Goal: Task Accomplishment & Management: Manage account settings

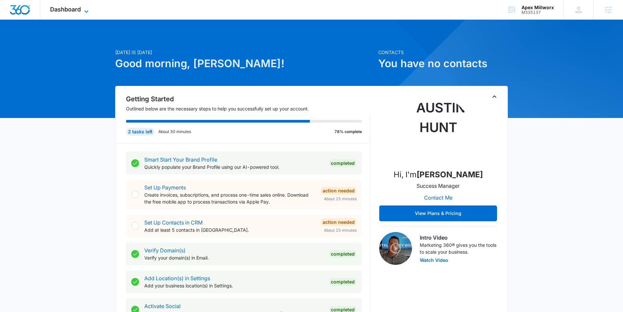
click at [88, 12] on icon at bounding box center [86, 12] width 8 height 8
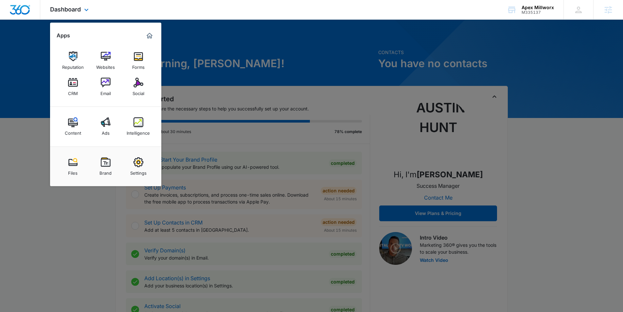
scroll to position [0, 0]
click at [142, 121] on img at bounding box center [139, 122] width 10 height 10
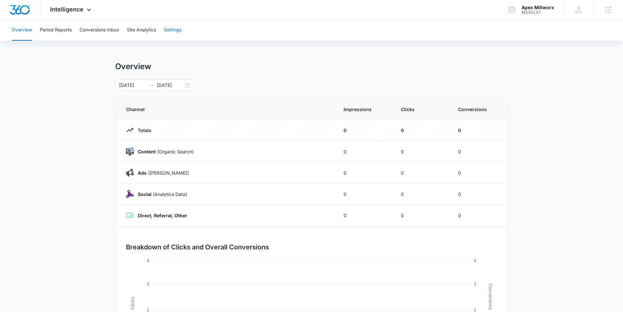
click at [173, 30] on button "Settings" at bounding box center [173, 30] width 18 height 21
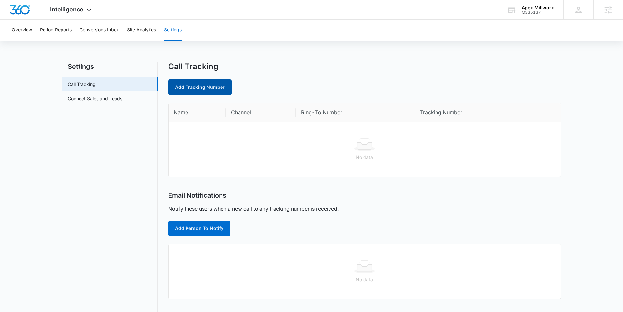
click at [184, 82] on link "Add Tracking Number" at bounding box center [199, 87] width 63 height 16
select select "by_area_code"
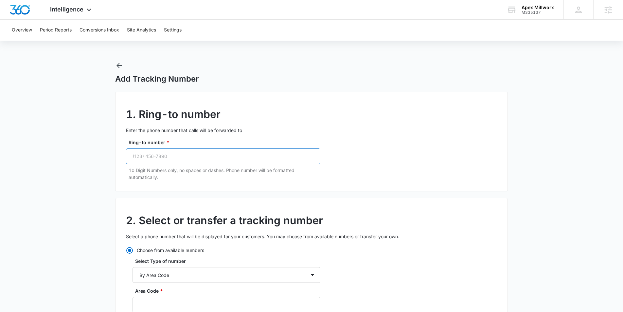
click at [164, 156] on input "Ring-to number *" at bounding box center [223, 156] width 194 height 16
paste input "(980) 415-8667"
click at [155, 156] on input "(980) 415-8667" at bounding box center [223, 156] width 194 height 16
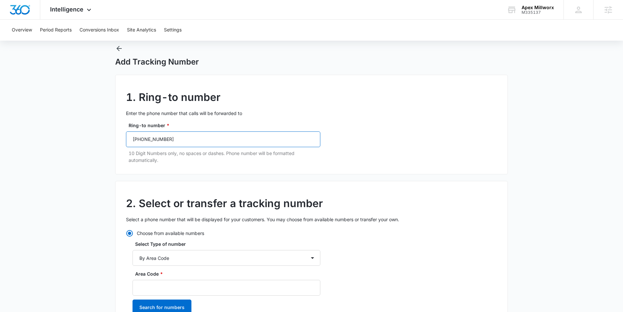
scroll to position [15, 0]
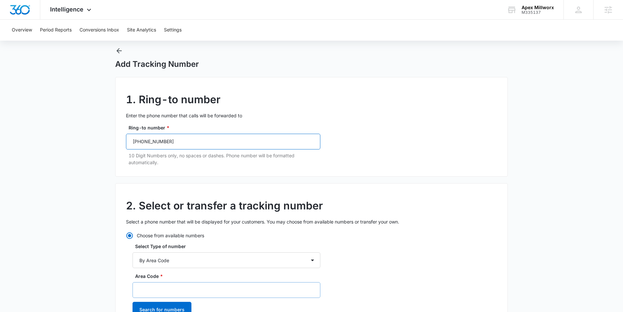
type input "(980) 415-8667"
click at [179, 286] on input "Area Code *" at bounding box center [227, 290] width 188 height 16
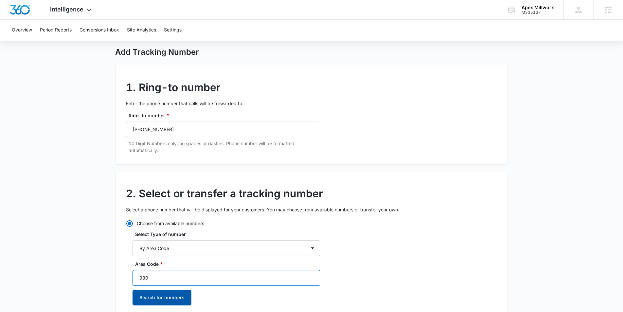
type input "980"
click at [170, 297] on button "Search for numbers" at bounding box center [162, 297] width 59 height 16
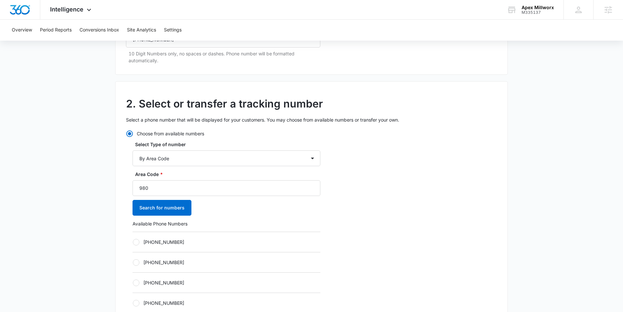
click at [138, 241] on div at bounding box center [136, 242] width 7 height 7
click at [133, 241] on input "+19802020002" at bounding box center [133, 241] width 0 height 0
radio input "true"
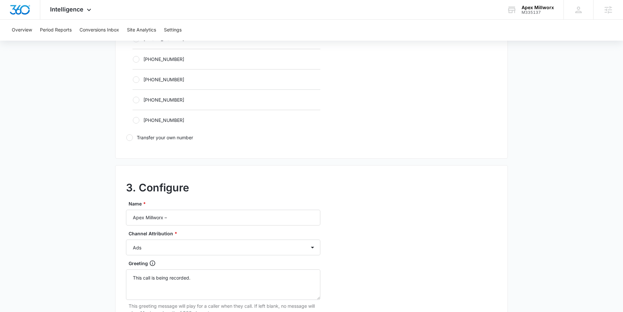
scroll to position [438, 0]
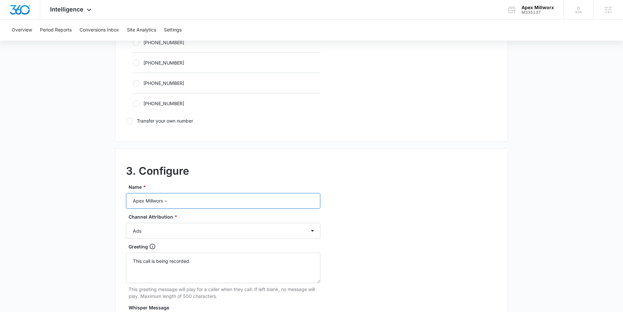
click at [191, 198] on input "Apex Millworx –" at bounding box center [223, 201] width 194 height 16
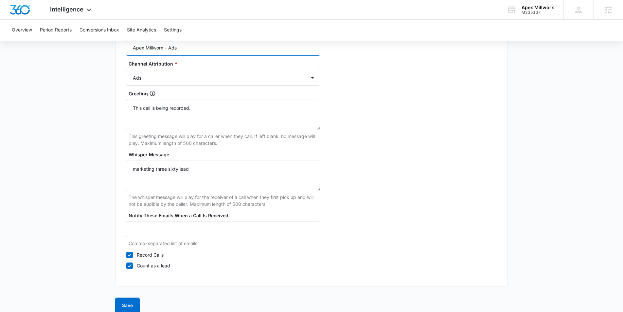
scroll to position [599, 0]
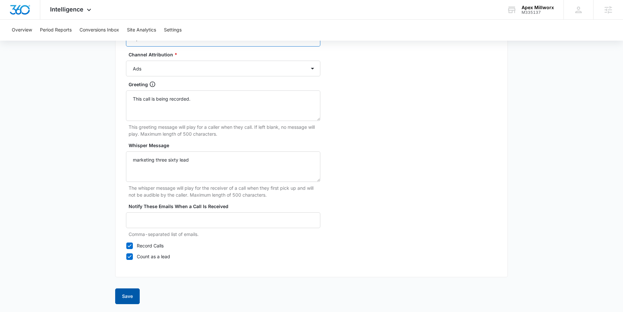
type input "Apex Millworx – Ads"
click at [129, 301] on button "Save" at bounding box center [127, 296] width 25 height 16
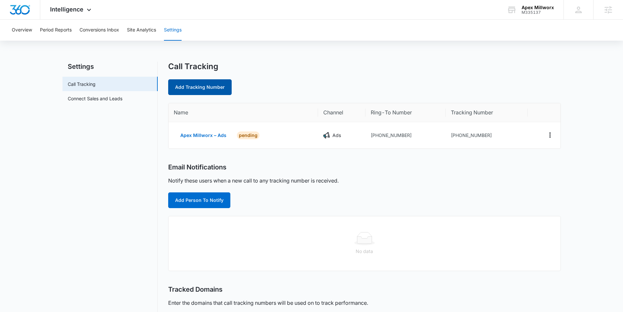
click at [192, 88] on link "Add Tracking Number" at bounding box center [199, 87] width 63 height 16
select select "by_area_code"
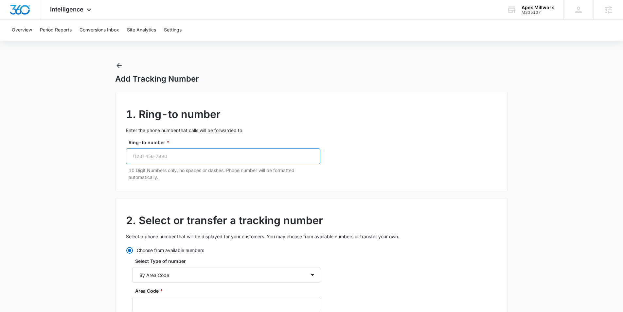
click at [190, 156] on input "Ring-to number *" at bounding box center [223, 156] width 194 height 16
paste input "(980) 415-8667"
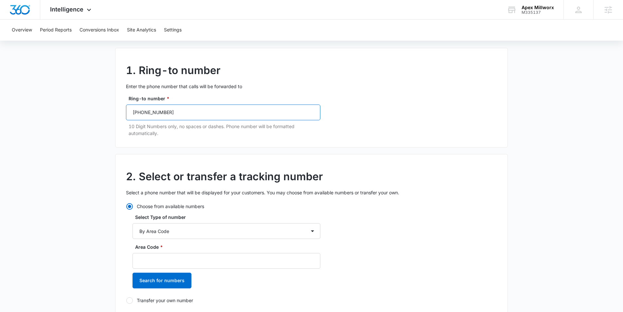
scroll to position [62, 0]
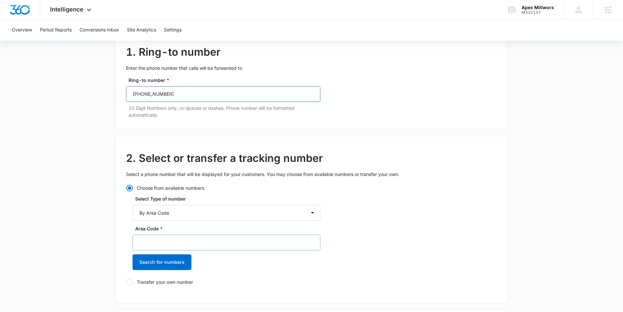
type input "(980) 415-8667"
click at [170, 246] on input "Area Code *" at bounding box center [227, 242] width 188 height 16
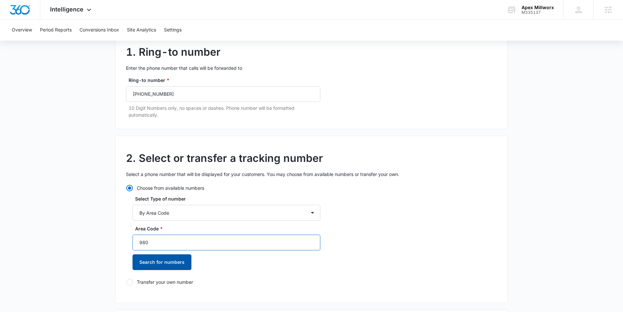
type input "980"
click at [153, 263] on button "Search for numbers" at bounding box center [162, 262] width 59 height 16
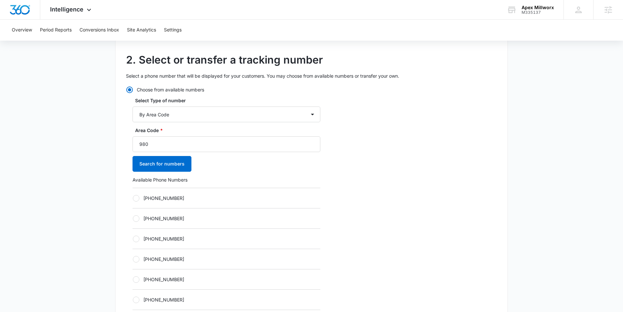
scroll to position [172, 0]
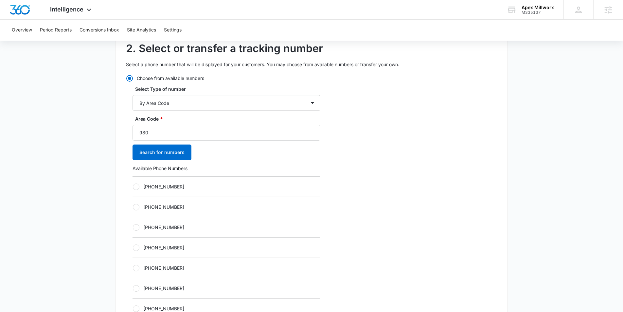
click at [134, 201] on div "+19802023713" at bounding box center [227, 206] width 188 height 20
click at [134, 205] on div at bounding box center [136, 207] width 7 height 7
click at [133, 206] on input "+19802023713" at bounding box center [133, 206] width 0 height 0
radio input "true"
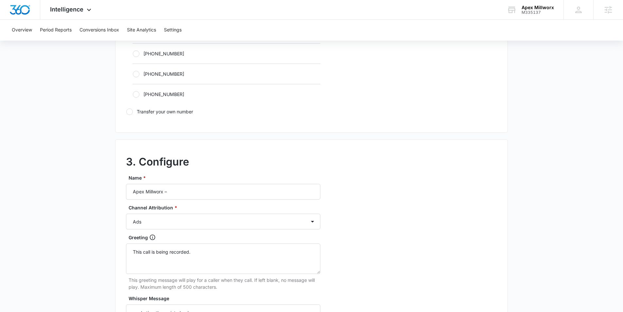
scroll to position [448, 0]
click at [189, 192] on input "Apex Millworx –" at bounding box center [223, 191] width 194 height 16
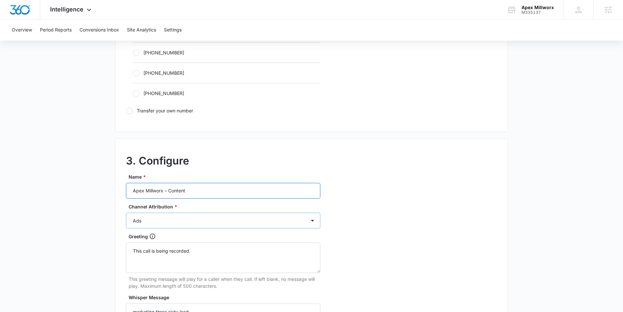
type input "Apex Millworx – Content"
click at [184, 217] on select "Ads Local Service Ads Content Social Other" at bounding box center [223, 220] width 194 height 16
select select "CONTENT"
click at [126, 212] on select "Ads Local Service Ads Content Social Other" at bounding box center [223, 220] width 194 height 16
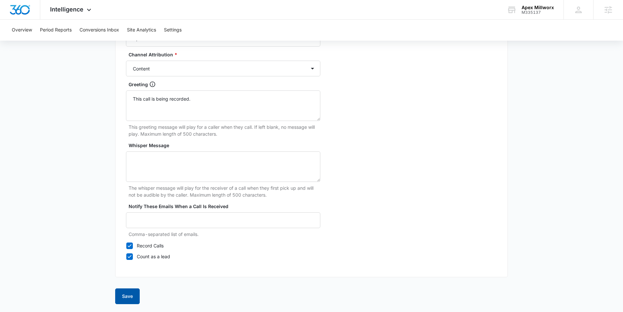
click at [132, 294] on button "Save" at bounding box center [127, 296] width 25 height 16
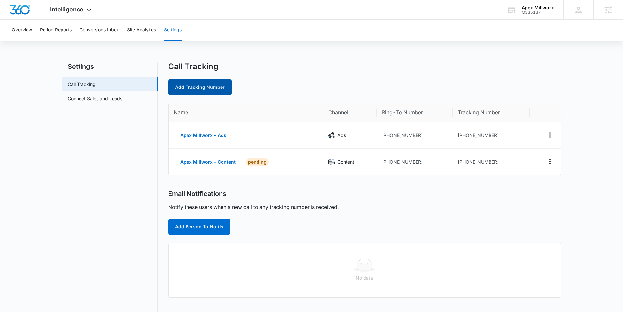
click at [202, 81] on link "Add Tracking Number" at bounding box center [199, 87] width 63 height 16
select select "by_area_code"
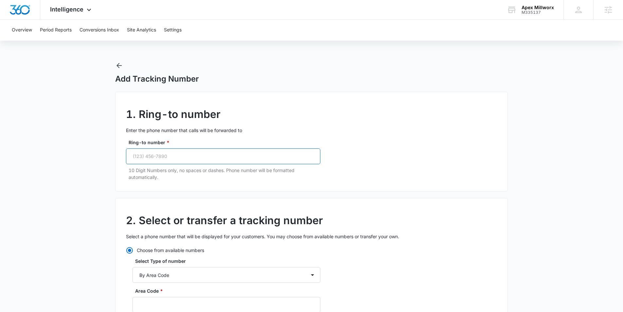
click at [160, 158] on input "Ring-to number *" at bounding box center [223, 156] width 194 height 16
paste input "(980) 415-8667"
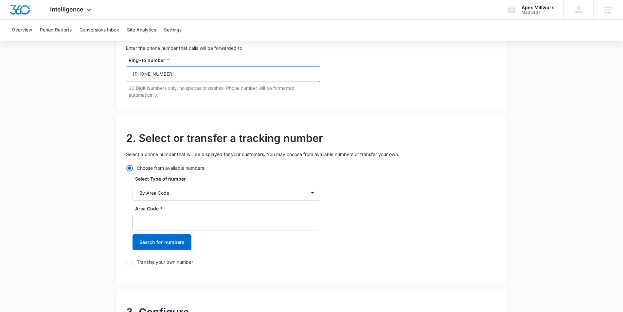
scroll to position [84, 0]
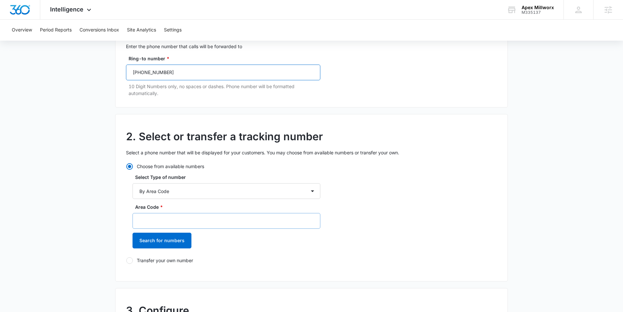
type input "(980) 415-8667"
click at [163, 217] on input "Area Code *" at bounding box center [227, 221] width 188 height 16
type input "980"
click at [167, 246] on button "Search for numbers" at bounding box center [162, 240] width 59 height 16
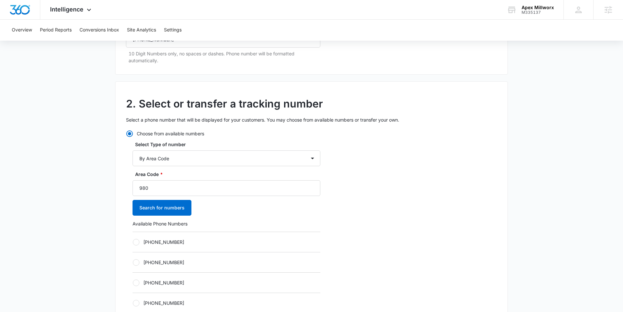
click at [135, 244] on div at bounding box center [136, 242] width 7 height 7
click at [133, 242] on input "+19802023581" at bounding box center [133, 241] width 0 height 0
radio input "true"
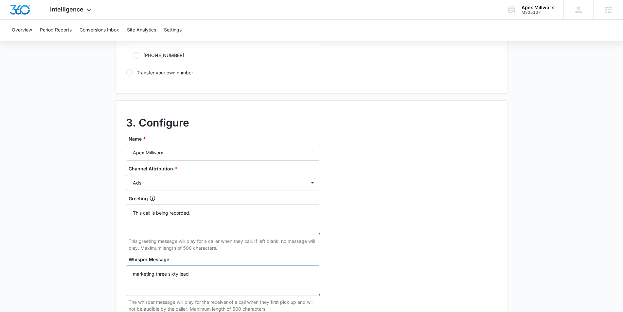
scroll to position [517, 0]
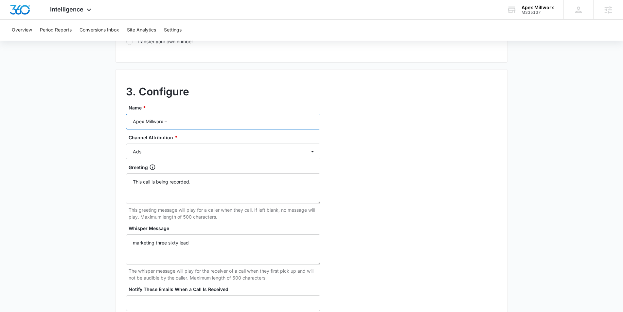
click at [178, 120] on input "Apex Millworx –" at bounding box center [223, 122] width 194 height 16
type input "Apex Millworx – Social"
click at [179, 148] on select "Ads Local Service Ads Content Social Other" at bounding box center [223, 151] width 194 height 16
select select "SOCIAL"
click at [126, 143] on select "Ads Local Service Ads Content Social Other" at bounding box center [223, 151] width 194 height 16
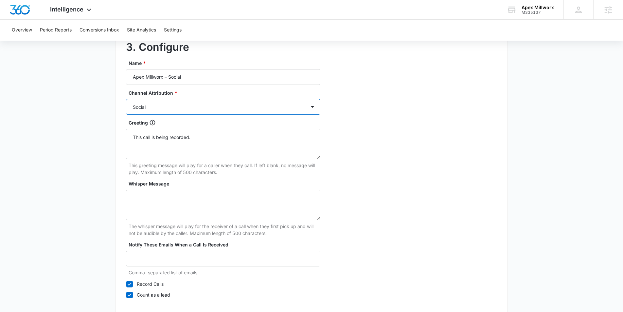
scroll to position [599, 0]
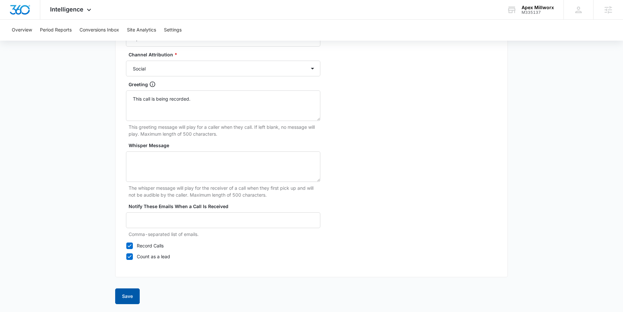
click at [135, 301] on button "Save" at bounding box center [127, 296] width 25 height 16
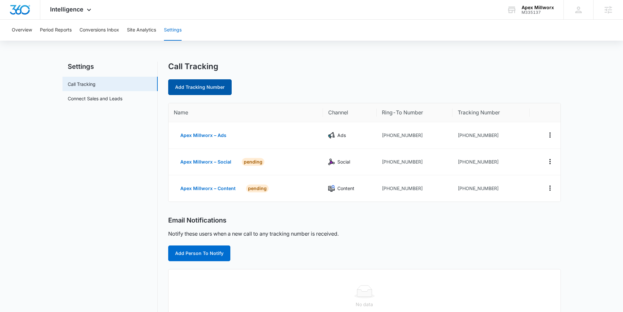
click at [187, 82] on link "Add Tracking Number" at bounding box center [199, 87] width 63 height 16
select select "by_area_code"
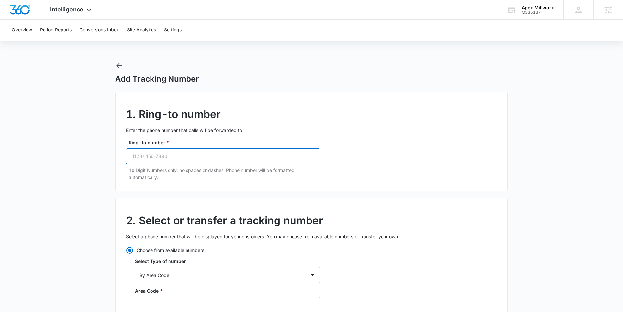
click at [191, 155] on input "Ring-to number *" at bounding box center [223, 156] width 194 height 16
paste input "(980) 415-8667"
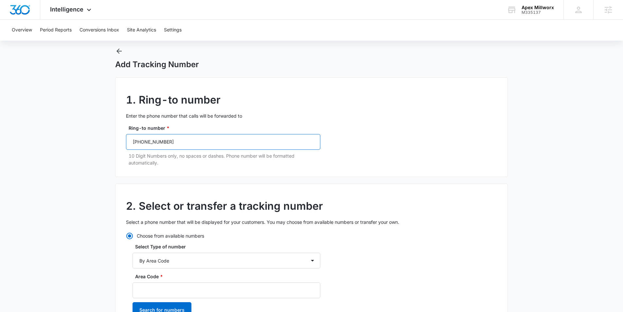
scroll to position [28, 0]
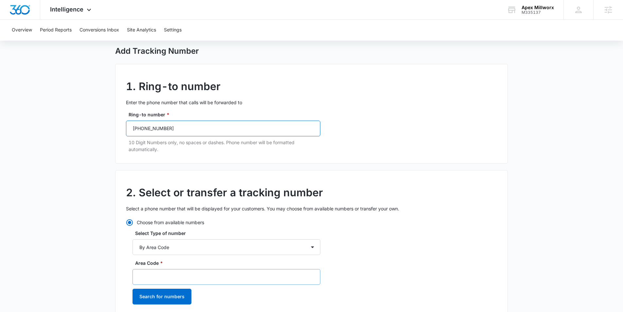
type input "(980) 415-8667"
click at [180, 276] on input "Area Code *" at bounding box center [227, 277] width 188 height 16
type input "980"
click at [175, 297] on button "Search for numbers" at bounding box center [162, 296] width 59 height 16
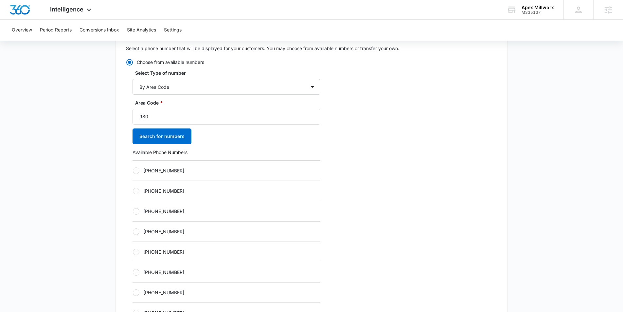
scroll to position [189, 0]
drag, startPoint x: 136, startPoint y: 164, endPoint x: 177, endPoint y: 199, distance: 54.1
click at [136, 164] on div "+19802023717" at bounding box center [227, 169] width 188 height 20
click at [136, 169] on div at bounding box center [136, 169] width 7 height 7
click at [133, 169] on input "+19802023717" at bounding box center [133, 169] width 0 height 0
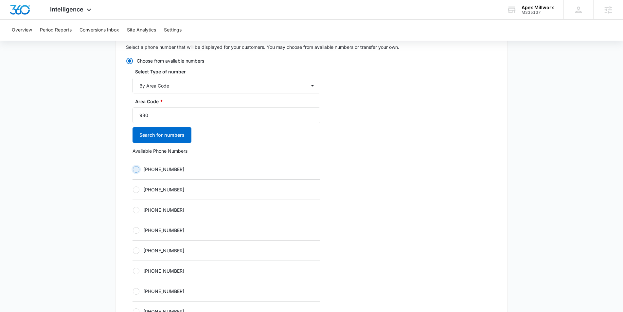
radio input "true"
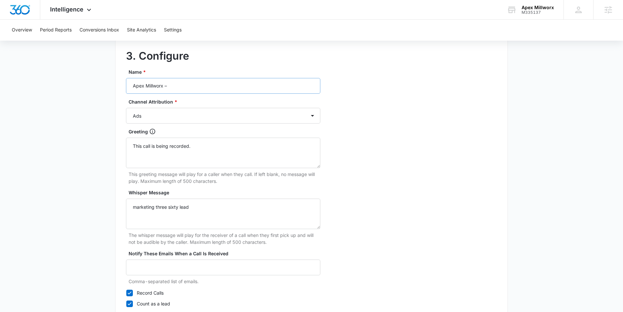
scroll to position [550, 0]
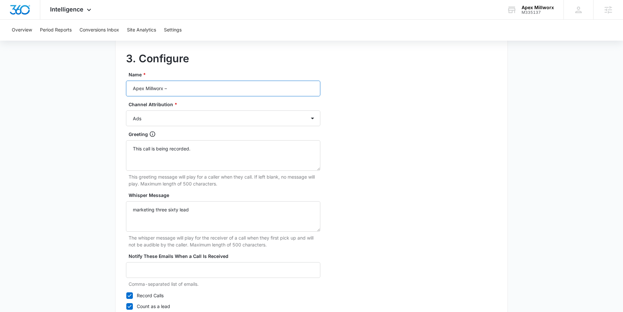
click at [198, 93] on input "Apex Millworx –" at bounding box center [223, 88] width 194 height 16
type input "Apex Millworx – Other"
click at [200, 118] on select "Ads Local Service Ads Content Social Other" at bounding box center [223, 118] width 194 height 16
select select "OTHER"
click at [126, 110] on select "Ads Local Service Ads Content Social Other" at bounding box center [223, 118] width 194 height 16
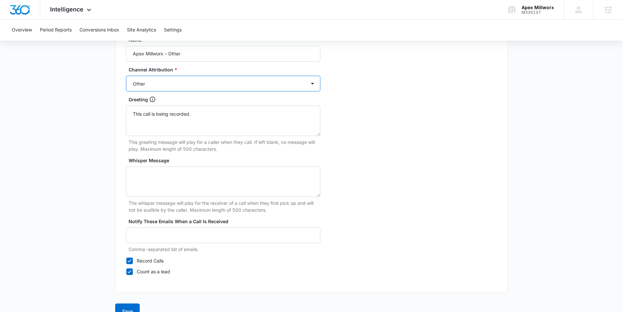
scroll to position [599, 0]
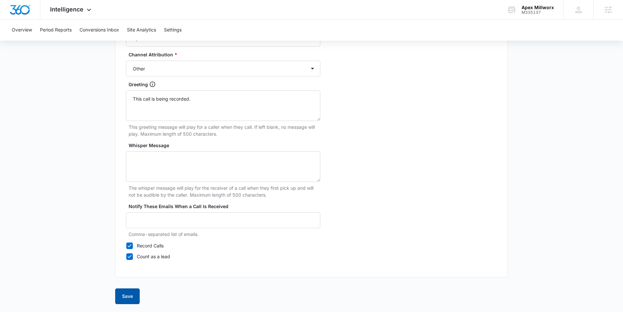
click at [128, 298] on button "Save" at bounding box center [127, 296] width 25 height 16
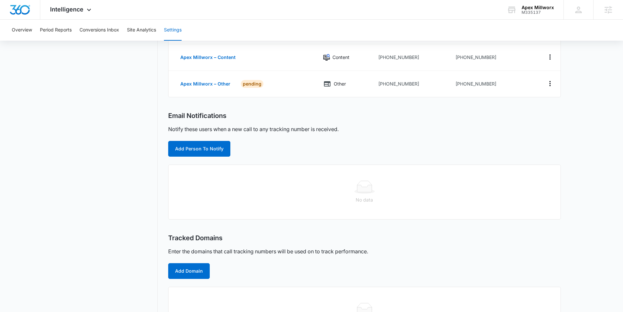
scroll to position [132, 0]
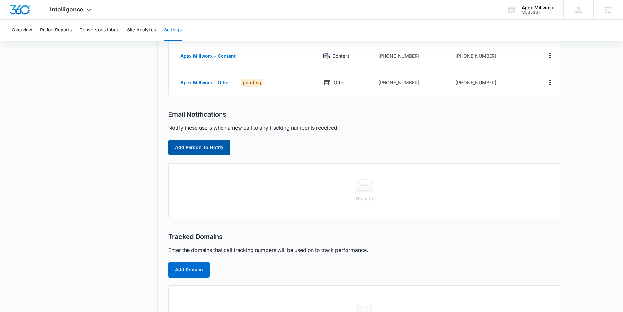
click at [187, 146] on button "Add Person To Notify" at bounding box center [199, 147] width 62 height 16
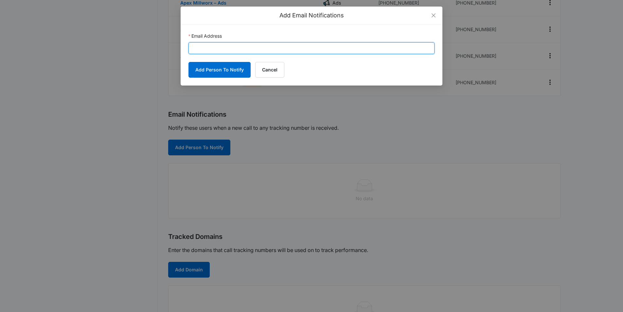
click at [196, 48] on input "Email Address" at bounding box center [311, 48] width 246 height 12
paste input "prem@apexmillworx.com"
type input "prem@apexmillworx.com"
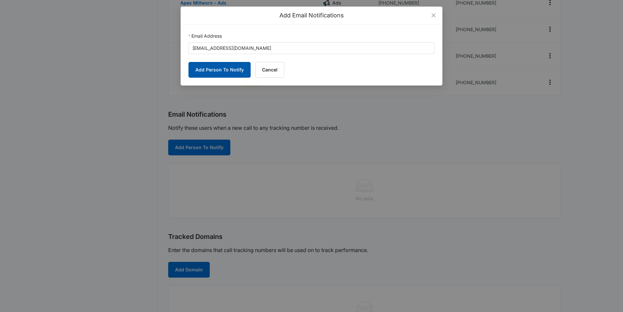
click at [223, 71] on button "Add Person To Notify" at bounding box center [219, 70] width 62 height 16
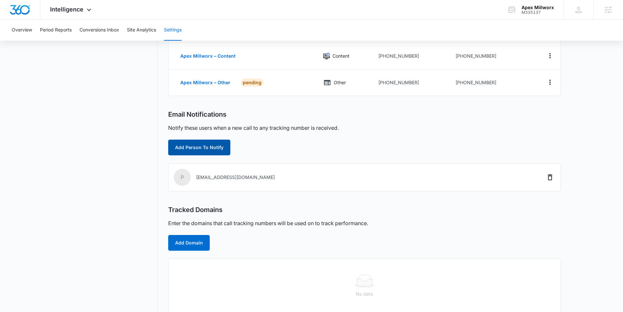
click at [208, 151] on button "Add Person To Notify" at bounding box center [199, 147] width 62 height 16
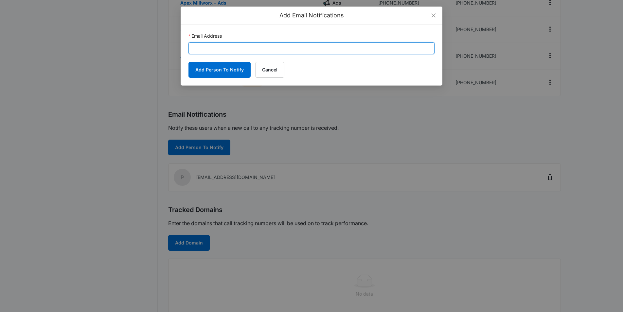
click at [224, 49] on input "Email Address" at bounding box center [311, 48] width 246 height 12
paste input "austin.hunt@madwire.com"
type input "austin.hunt@madwire.com"
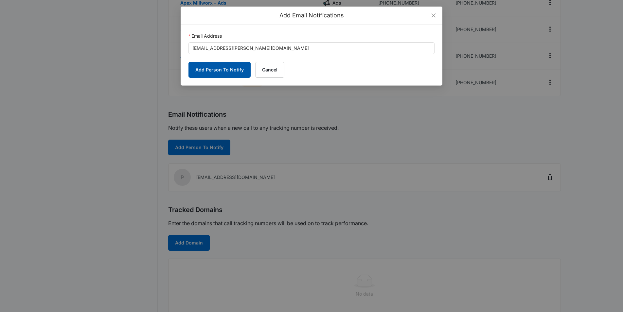
click at [209, 72] on button "Add Person To Notify" at bounding box center [219, 70] width 62 height 16
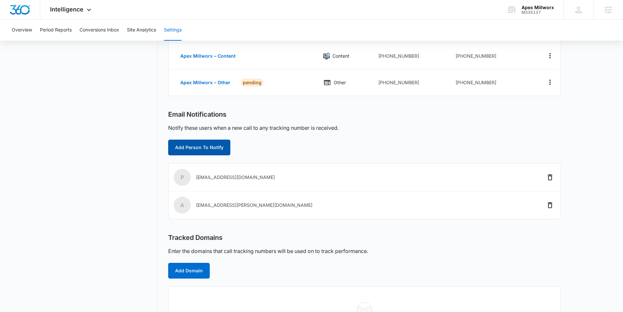
click at [193, 152] on button "Add Person To Notify" at bounding box center [199, 147] width 62 height 16
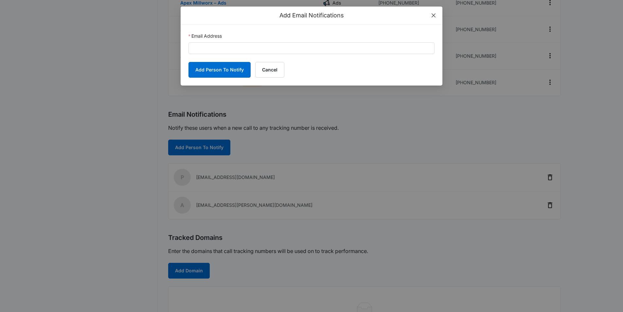
click at [432, 15] on icon "close" at bounding box center [433, 15] width 5 height 5
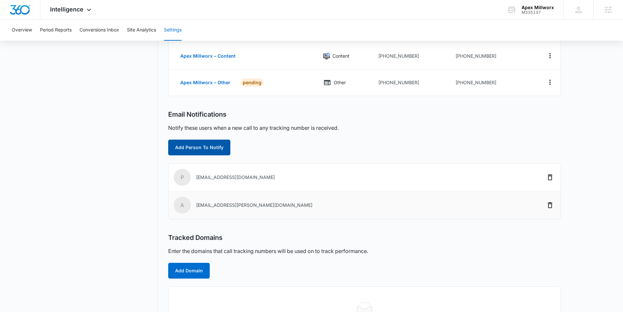
scroll to position [170, 0]
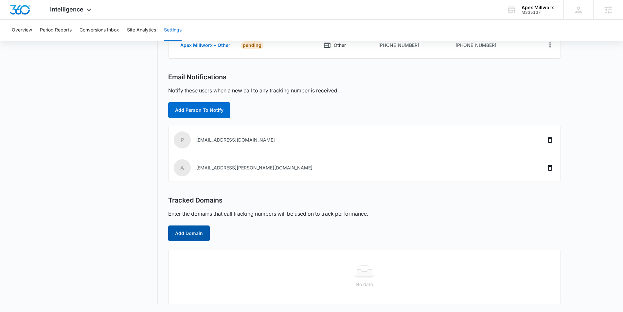
click at [193, 236] on button "Add Domain" at bounding box center [189, 233] width 42 height 16
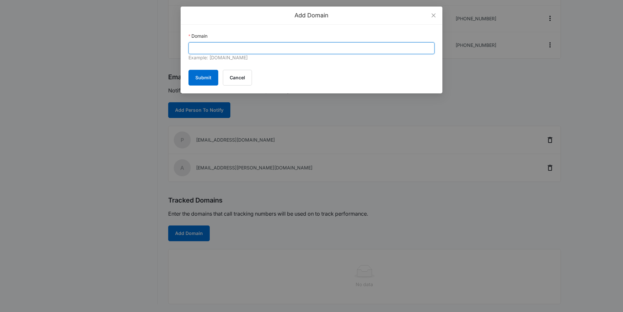
click at [213, 49] on input "Domain" at bounding box center [311, 48] width 246 height 12
paste input "https://apexmillworx.com/"
drag, startPoint x: 207, startPoint y: 49, endPoint x: 172, endPoint y: 45, distance: 35.5
click at [172, 45] on div "Add Domain Domain https://apexmillworx.com Example: marketing360.com Submit Can…" at bounding box center [311, 156] width 623 height 312
type input "apexmillworx.com"
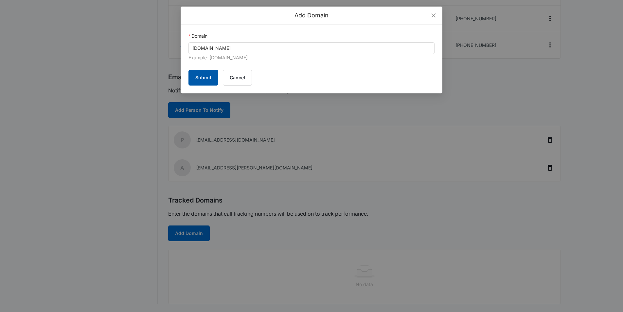
click at [206, 75] on button "Submit" at bounding box center [203, 78] width 30 height 16
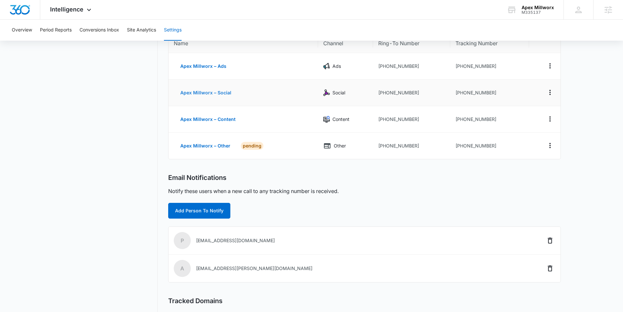
scroll to position [0, 0]
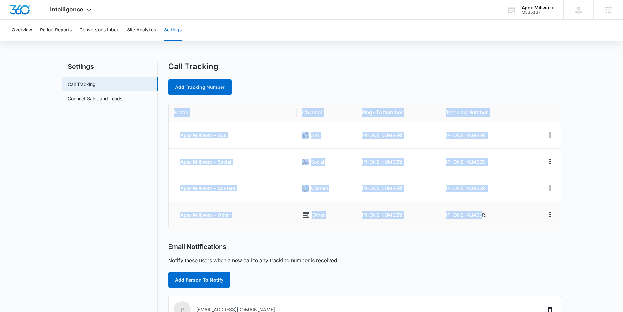
drag, startPoint x: 173, startPoint y: 110, endPoint x: 491, endPoint y: 218, distance: 335.4
click at [491, 218] on table "Name Channel Ring-To Number Tracking Number Apex Millworx – Ads Ads +1980415866…" at bounding box center [365, 165] width 392 height 125
copy table "Name Channel Ring-To Number Tracking Number Apex Millworx – Ads Ads +1980415866…"
click at [494, 128] on td "+19802020002" at bounding box center [483, 135] width 86 height 27
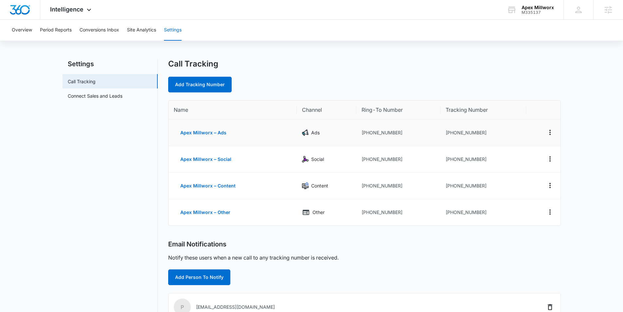
click at [489, 135] on td "+19802020002" at bounding box center [483, 132] width 86 height 27
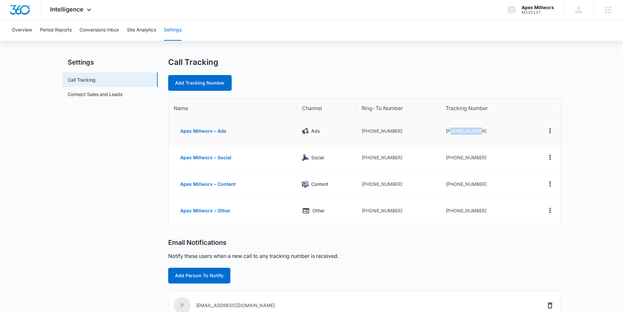
drag, startPoint x: 489, startPoint y: 131, endPoint x: 450, endPoint y: 132, distance: 38.3
click at [450, 132] on td "+19802020002" at bounding box center [483, 131] width 86 height 27
copy td "9802020002"
drag, startPoint x: 470, startPoint y: 185, endPoint x: 449, endPoint y: 185, distance: 21.0
click at [449, 185] on td "+19802023713" at bounding box center [483, 184] width 86 height 27
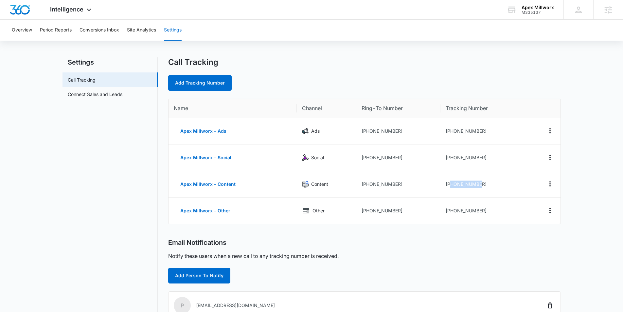
copy td "9802023713"
drag, startPoint x: 486, startPoint y: 156, endPoint x: 450, endPoint y: 157, distance: 36.0
click at [450, 157] on td "+19802023581" at bounding box center [483, 157] width 86 height 27
copy td "9802023581"
drag, startPoint x: 487, startPoint y: 210, endPoint x: 449, endPoint y: 212, distance: 38.0
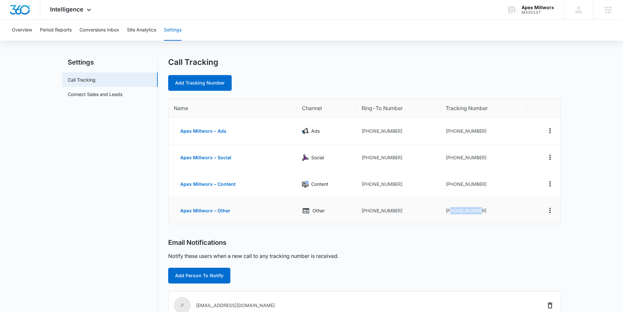
click at [449, 211] on td "+19802023717" at bounding box center [483, 210] width 86 height 26
copy td "9802023717"
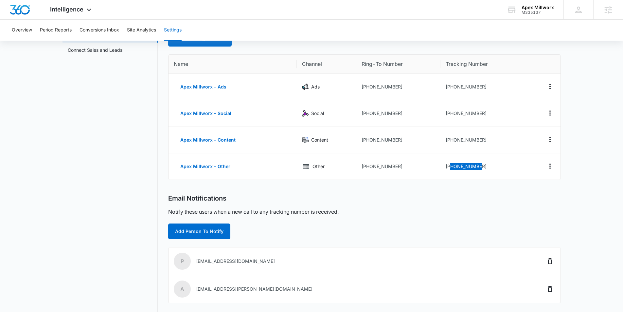
scroll to position [49, 0]
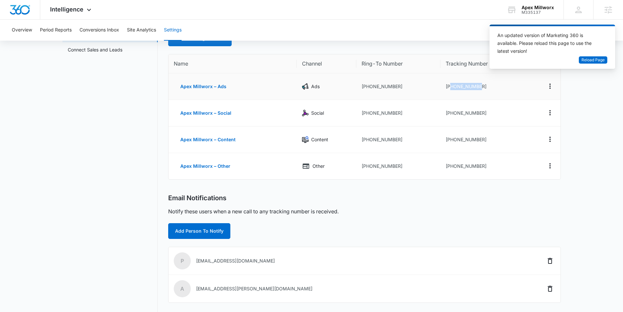
drag, startPoint x: 482, startPoint y: 85, endPoint x: 526, endPoint y: 99, distance: 45.5
click at [449, 86] on td "+19802020002" at bounding box center [483, 86] width 86 height 27
copy td "9802020002"
click at [542, 9] on div "Apex Millworx" at bounding box center [538, 7] width 32 height 5
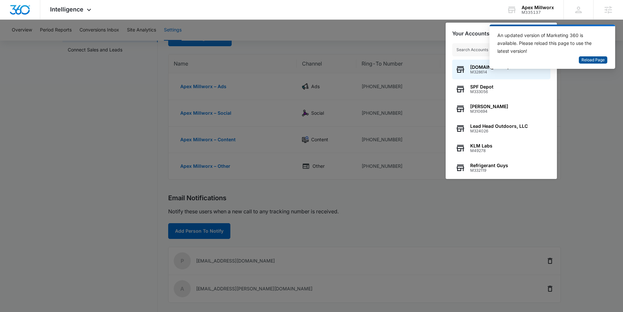
click at [603, 62] on span "Reload Page" at bounding box center [592, 60] width 23 height 6
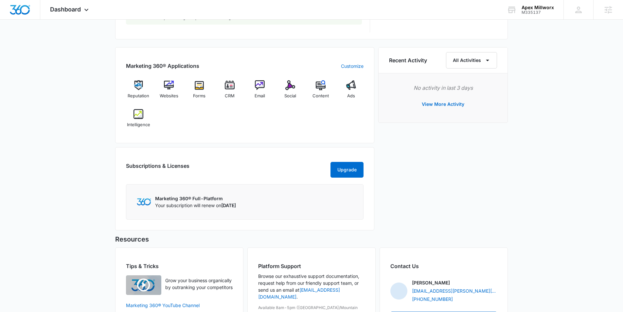
scroll to position [381, 0]
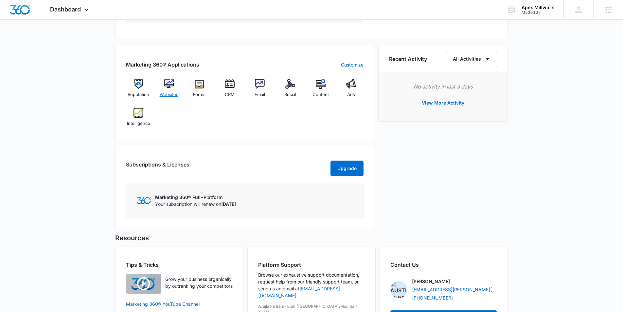
click at [170, 83] on img at bounding box center [169, 84] width 10 height 10
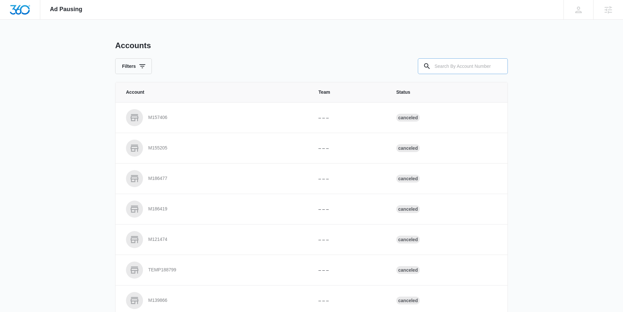
click at [444, 65] on input "text" at bounding box center [463, 66] width 90 height 16
paste input "M335137"
type input "M335137"
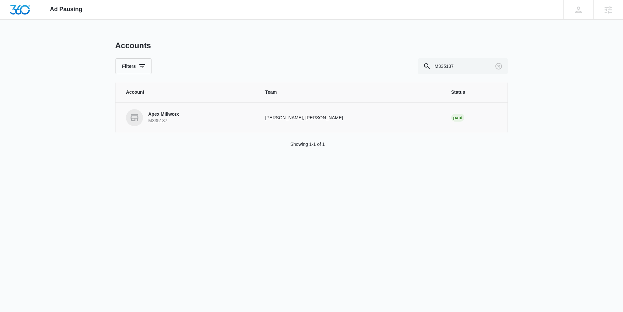
click at [154, 113] on p "Apex Millworx" at bounding box center [163, 114] width 31 height 7
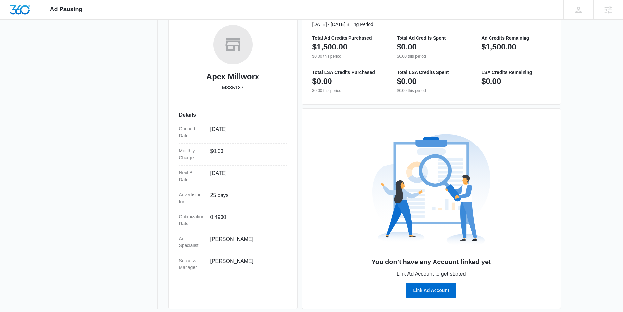
scroll to position [105, 0]
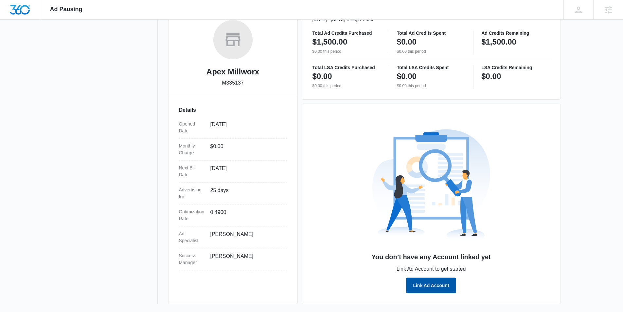
click at [431, 285] on button "Link Ad Account" at bounding box center [431, 285] width 50 height 16
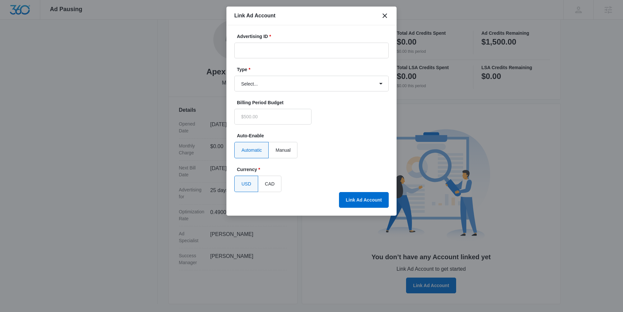
type input "$0.00"
click at [310, 48] on input "Advertising ID *" at bounding box center [311, 51] width 154 height 16
paste input "[PHONE_NUMBER]"
type input "[PHONE_NUMBER]"
click at [296, 86] on select "Select... Bing Ads Facebook Ads Google Ads" at bounding box center [311, 84] width 154 height 16
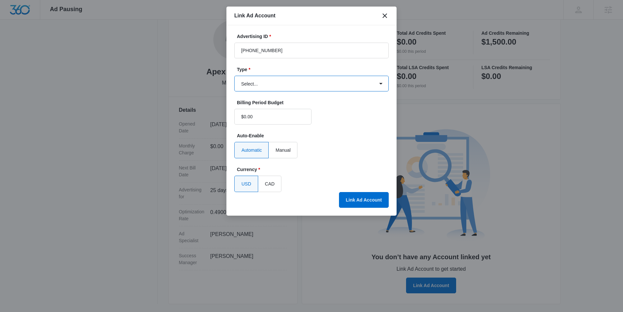
select select "google"
click at [234, 76] on select "Select... Bing Ads Facebook Ads Google Ads" at bounding box center [311, 84] width 154 height 16
click at [351, 194] on button "Link Ad Account" at bounding box center [364, 200] width 50 height 16
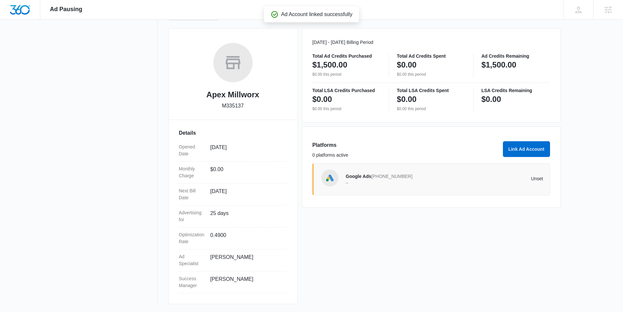
scroll to position [82, 0]
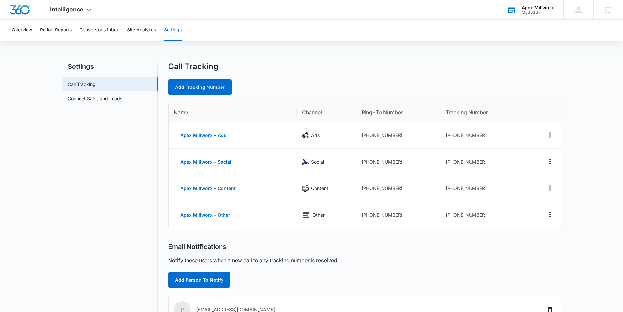
click at [526, 10] on div "M335137" at bounding box center [538, 12] width 32 height 5
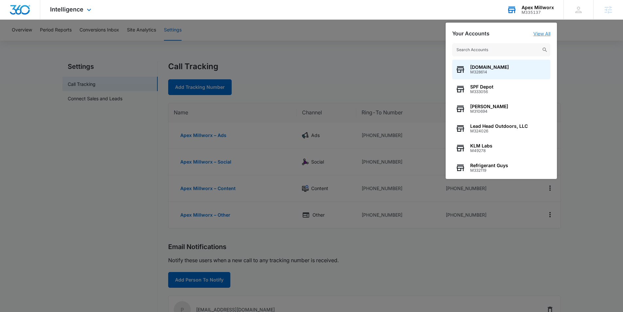
click at [538, 32] on link "View All" at bounding box center [541, 34] width 17 height 6
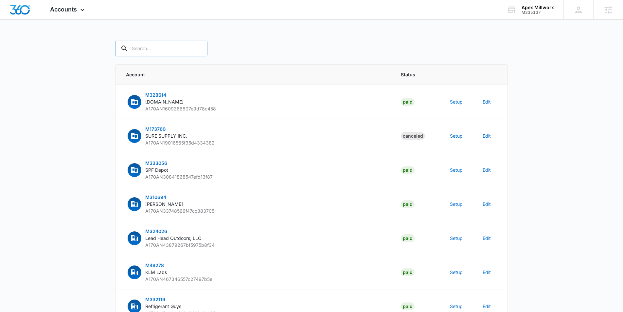
click at [193, 44] on div at bounding box center [198, 49] width 10 height 16
click at [170, 53] on input "text" at bounding box center [161, 49] width 92 height 16
type input "M335137"
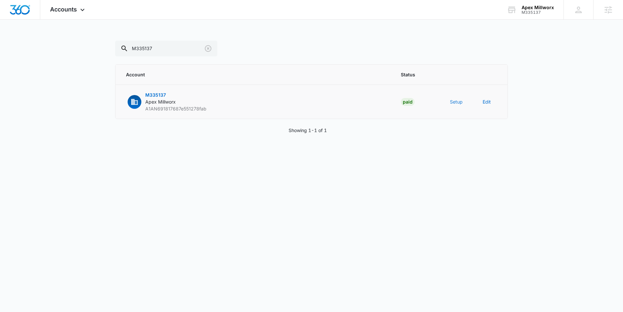
click at [458, 103] on button "Setup" at bounding box center [456, 101] width 13 height 7
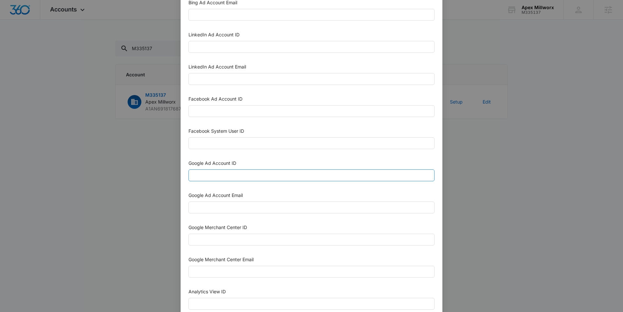
scroll to position [67, 0]
click at [241, 176] on input "Google Ad Account ID" at bounding box center [311, 174] width 246 height 12
paste input "[PHONE_NUMBER]"
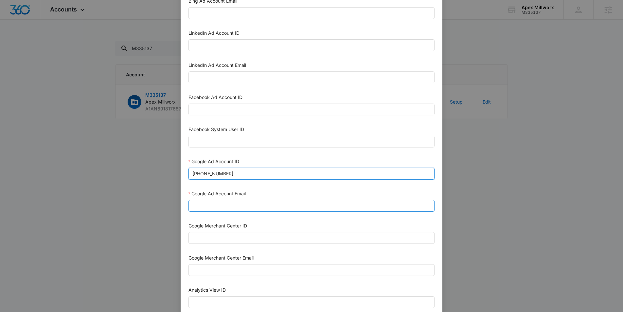
type input "[PHONE_NUMBER]"
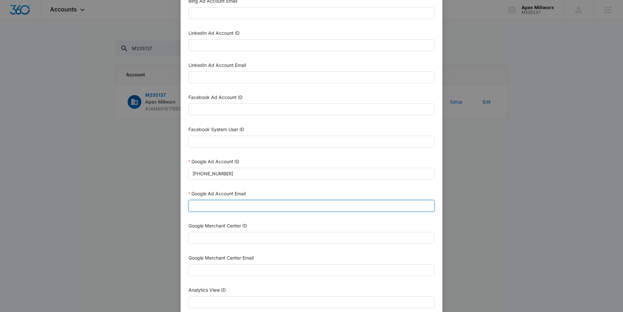
click at [219, 206] on input "Google Ad Account Email" at bounding box center [311, 206] width 246 height 12
type input "m360+accounts1025@madwiremedia.com"
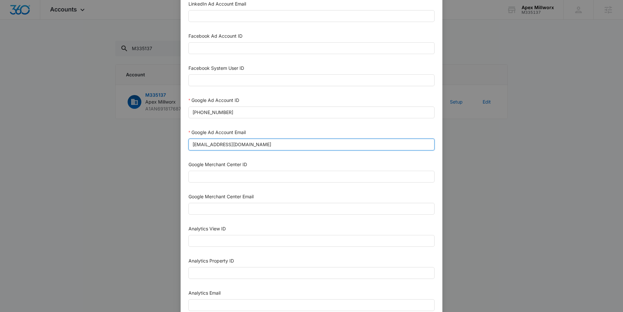
scroll to position [132, 0]
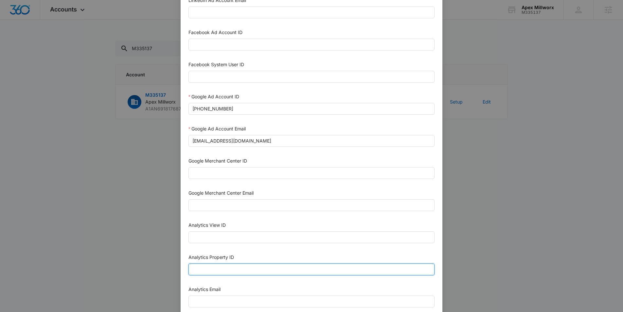
click at [218, 263] on input "Analytics Property ID" at bounding box center [311, 269] width 246 height 12
paste input "501418598"
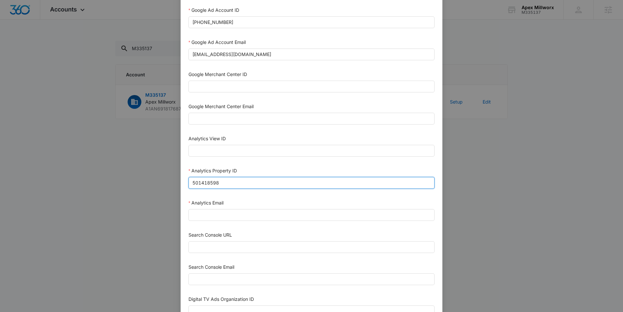
scroll to position [234, 0]
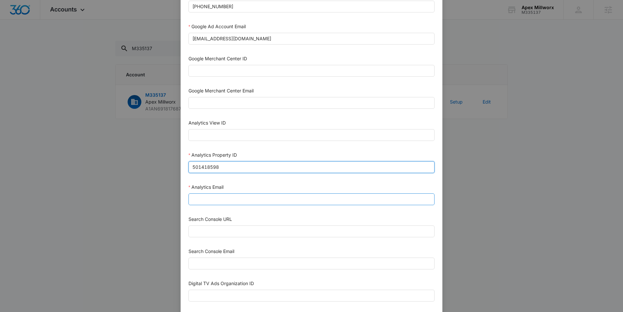
type input "501418598"
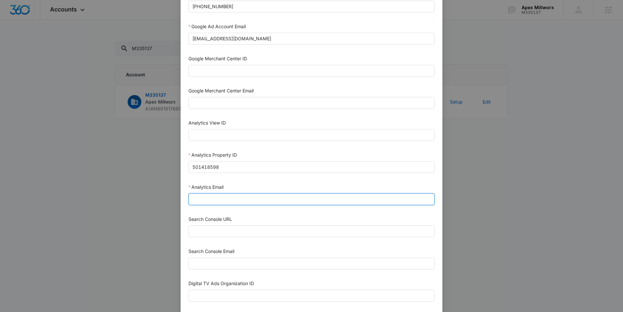
click at [216, 199] on input "Analytics Email" at bounding box center [311, 199] width 246 height 12
type input "m360+accounts1025@madwiremedia.com"
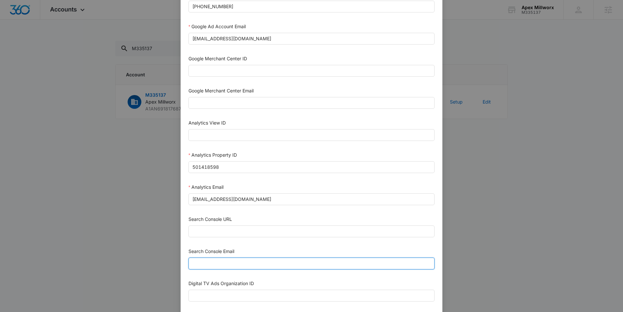
click at [225, 267] on input "Search Console Email" at bounding box center [311, 263] width 246 height 12
type input "M360+Accounts1025@madwiremedia.com"
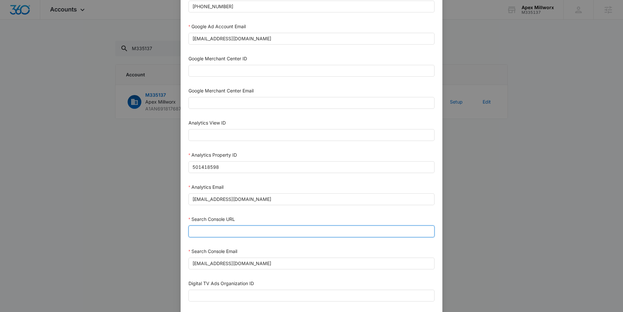
click at [227, 230] on input "Search Console URL" at bounding box center [311, 231] width 246 height 12
paste input "https://apexmillworx.com/"
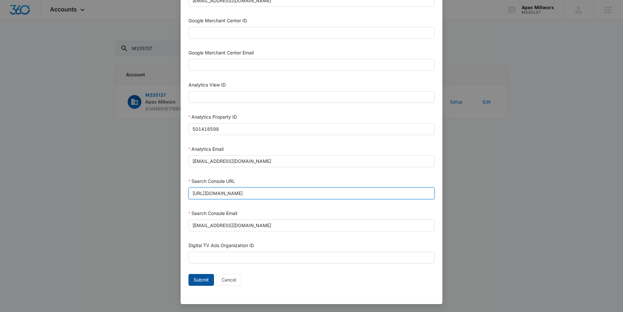
type input "https://apexmillworx.com/"
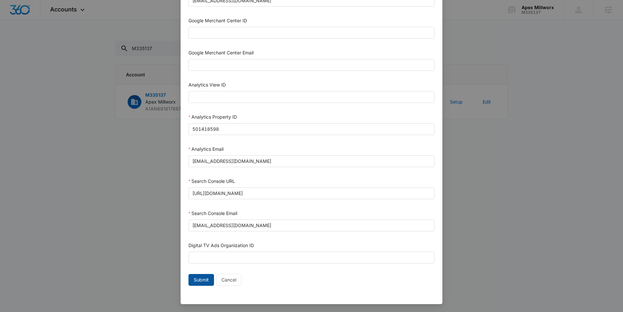
click at [196, 278] on span "Submit" at bounding box center [201, 279] width 15 height 7
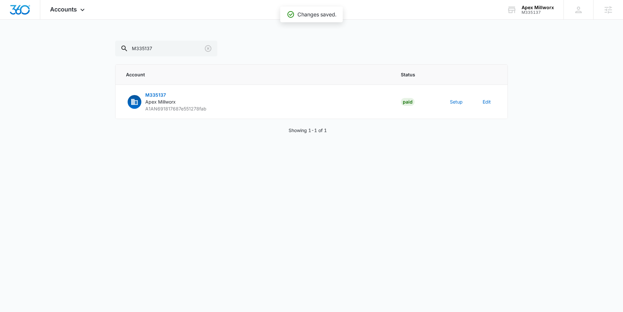
scroll to position [265, 0]
click at [456, 101] on button "Setup" at bounding box center [456, 101] width 13 height 7
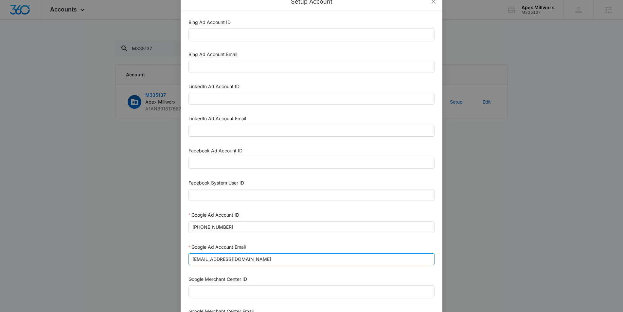
scroll to position [16, 0]
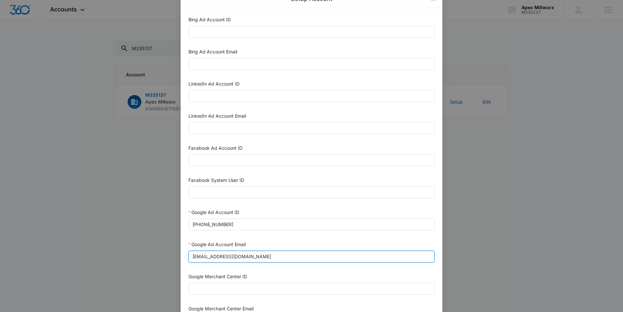
click at [247, 255] on input "m360+accounts1025@madwiremedia.com" at bounding box center [311, 256] width 246 height 12
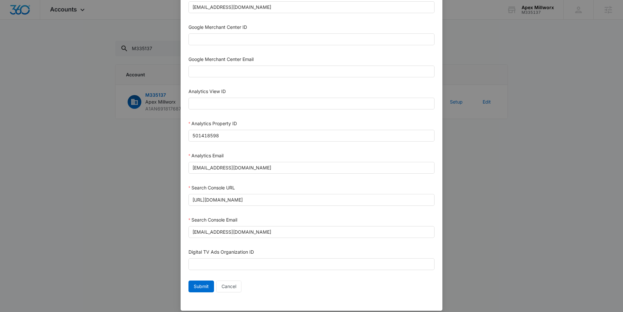
scroll to position [272, 0]
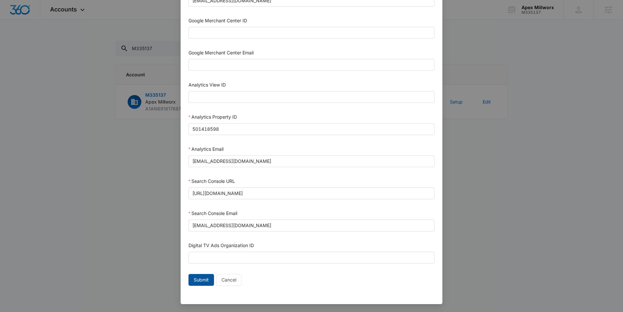
click at [197, 279] on span "Submit" at bounding box center [201, 279] width 15 height 7
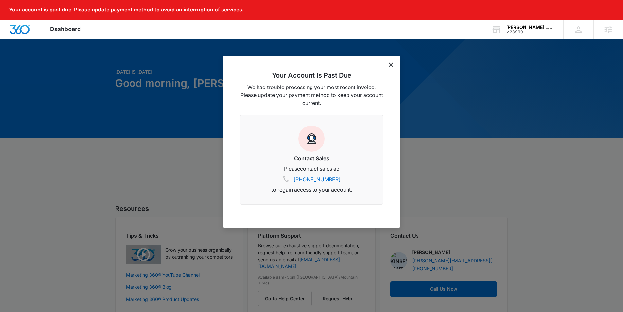
click at [396, 65] on div "Your Account Is Past Due We had trouble processing your most recent invoice. Pl…" at bounding box center [311, 142] width 177 height 172
click at [391, 65] on icon "dismiss this dialog" at bounding box center [391, 64] width 5 height 5
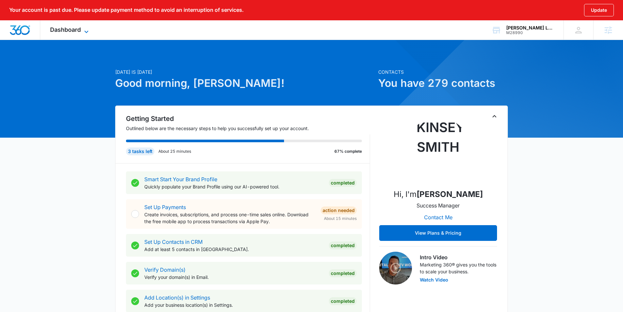
click at [84, 31] on icon at bounding box center [86, 32] width 8 height 8
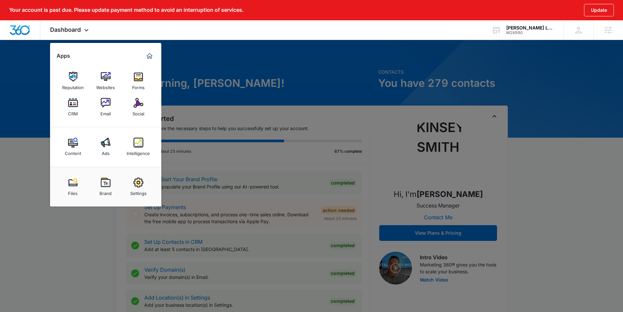
click at [574, 75] on div at bounding box center [311, 156] width 623 height 312
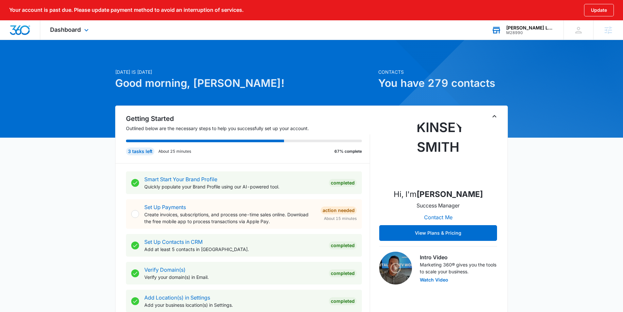
click at [524, 27] on div "[PERSON_NAME] Landscape & Construction" at bounding box center [530, 27] width 48 height 5
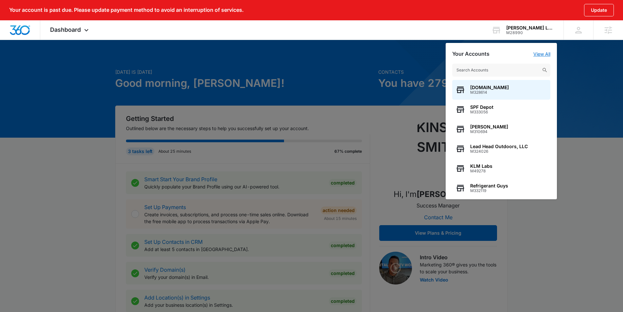
click at [544, 54] on link "View All" at bounding box center [541, 54] width 17 height 6
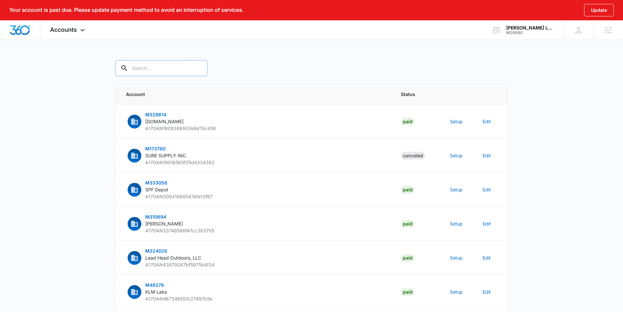
click at [159, 68] on input "text" at bounding box center [161, 68] width 92 height 16
type input "M28990"
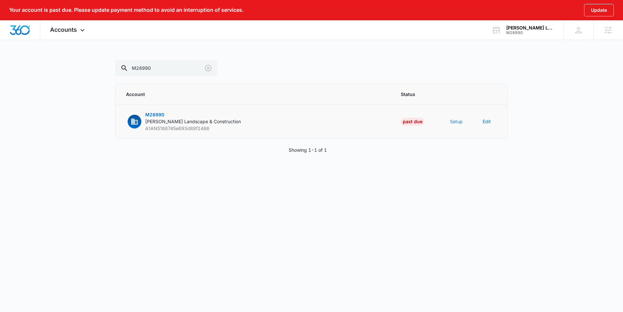
click at [458, 122] on button "Setup" at bounding box center [456, 121] width 13 height 7
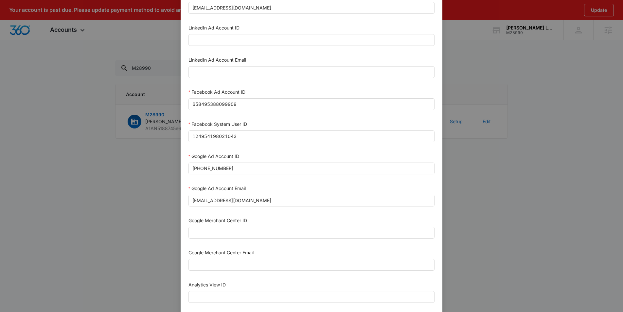
scroll to position [73, 0]
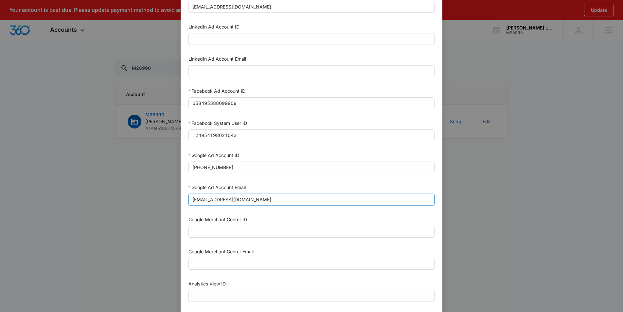
click at [282, 196] on input "m360+accounts1027@madwiremedia.com" at bounding box center [311, 199] width 246 height 12
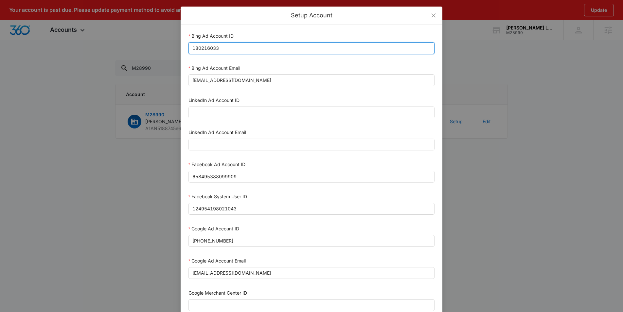
click at [220, 46] on input "180216033" at bounding box center [311, 48] width 246 height 12
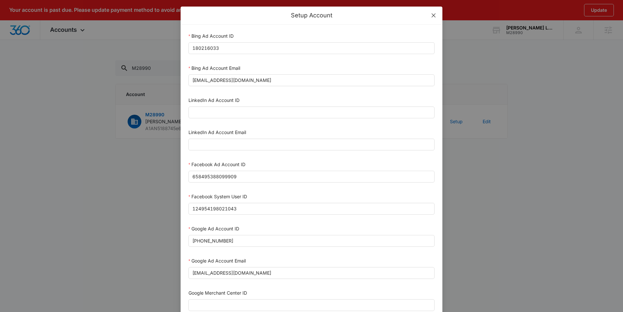
click at [430, 17] on span "Close" at bounding box center [434, 16] width 18 height 18
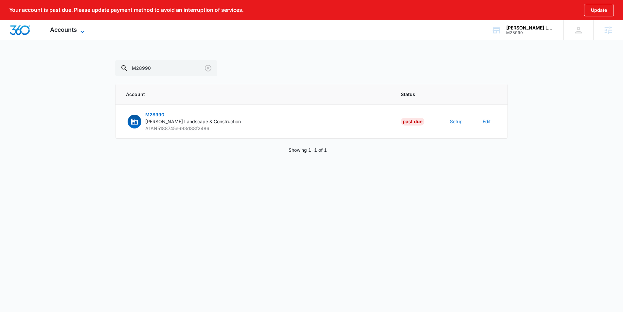
click at [72, 30] on span "Accounts" at bounding box center [63, 29] width 27 height 7
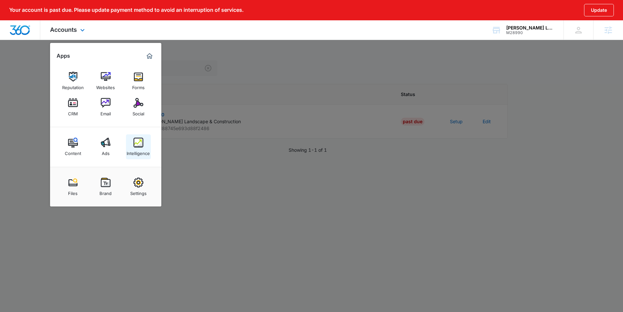
click at [140, 144] on img at bounding box center [139, 142] width 10 height 10
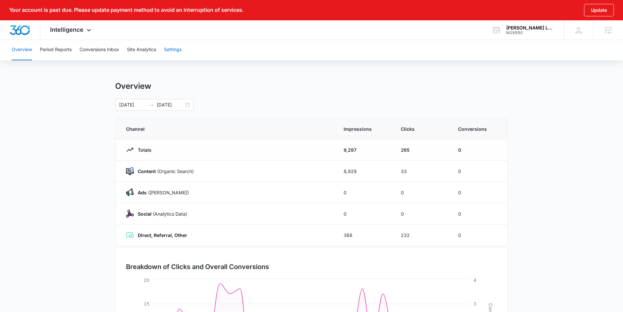
click at [177, 47] on button "Settings" at bounding box center [173, 49] width 18 height 21
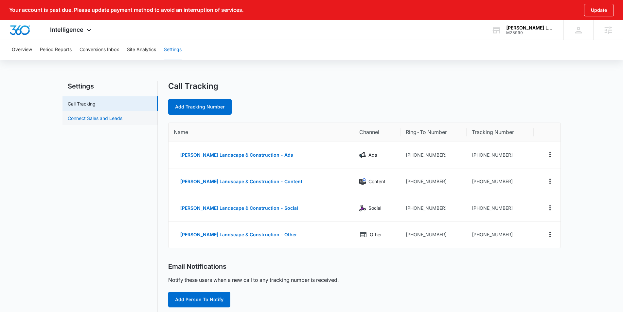
click at [122, 118] on link "Connect Sales and Leads" at bounding box center [95, 118] width 55 height 7
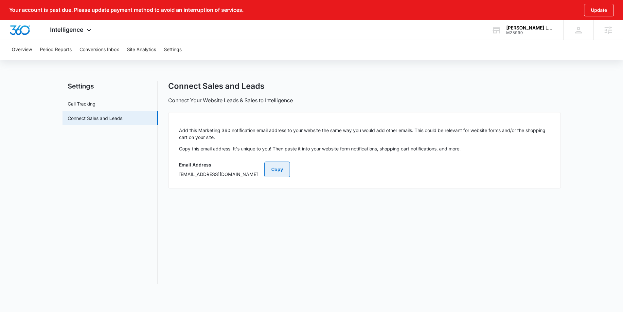
click at [290, 168] on button "Copy" at bounding box center [277, 169] width 26 height 16
click at [89, 102] on link "Call Tracking" at bounding box center [82, 103] width 28 height 7
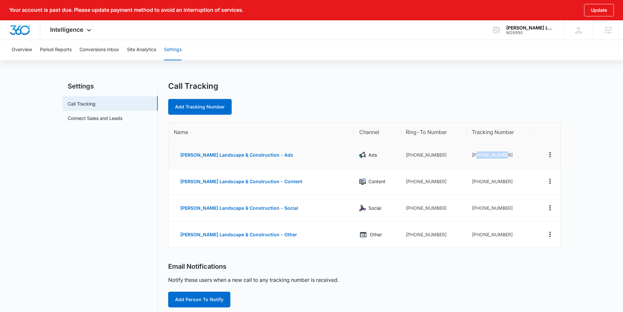
drag, startPoint x: 489, startPoint y: 155, endPoint x: 470, endPoint y: 156, distance: 19.0
click at [470, 156] on td "+19782004208" at bounding box center [500, 155] width 67 height 27
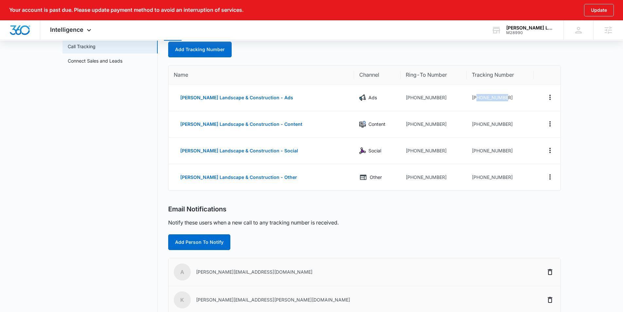
scroll to position [156, 0]
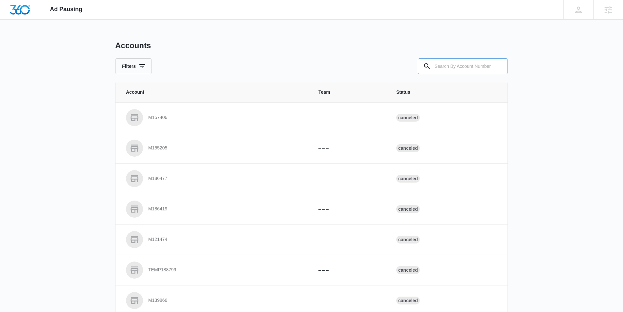
click at [446, 67] on input "text" at bounding box center [463, 66] width 90 height 16
type input "M28990"
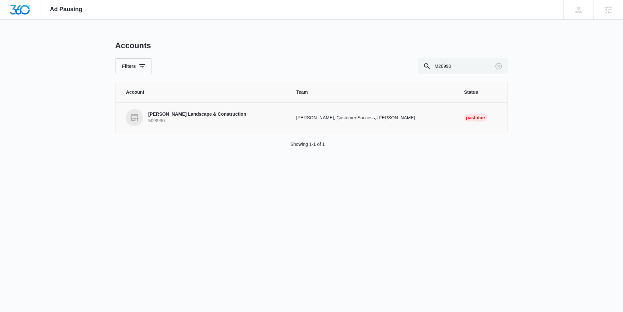
click at [176, 110] on link "[PERSON_NAME] Landscape & Construction M28990" at bounding box center [203, 117] width 154 height 17
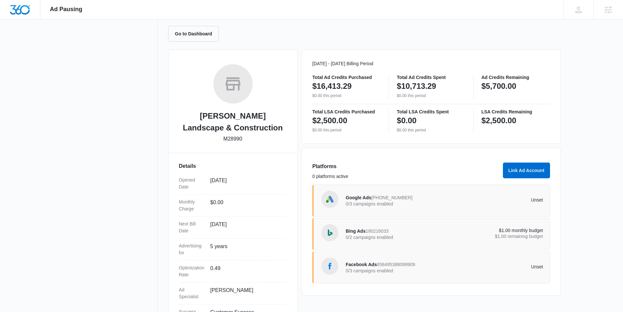
scroll to position [62, 0]
